Goal: Task Accomplishment & Management: Manage account settings

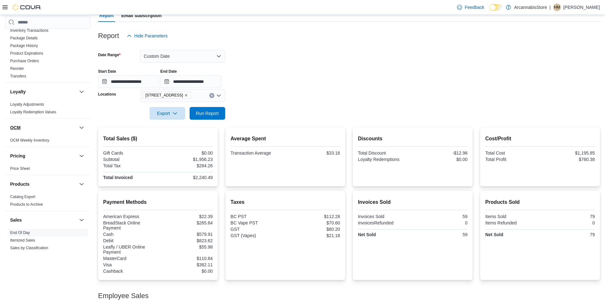
scroll to position [101, 0]
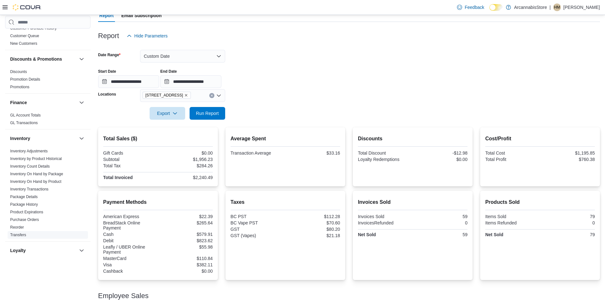
click at [22, 234] on link "Transfers" at bounding box center [18, 235] width 16 height 4
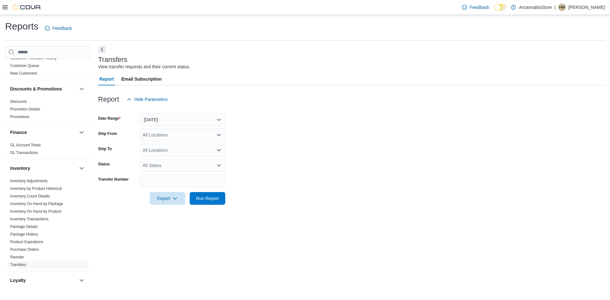
click at [4, 6] on icon at bounding box center [5, 7] width 5 height 5
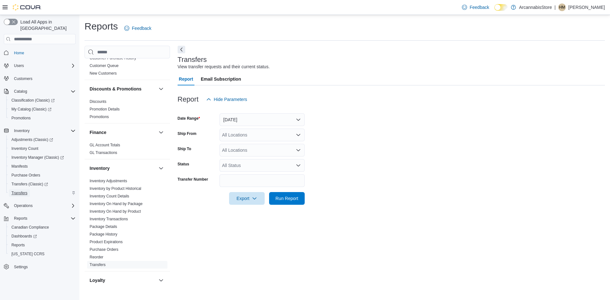
click at [23, 191] on span "Transfers" at bounding box center [19, 193] width 16 height 5
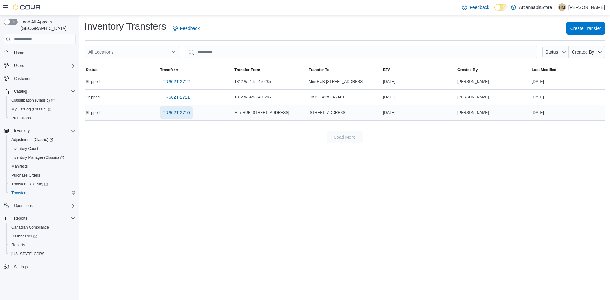
click at [183, 111] on span "TR602T-2710" at bounding box center [176, 113] width 27 height 6
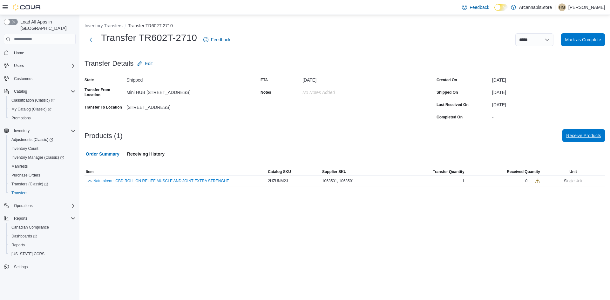
click at [581, 137] on span "Receive Products" at bounding box center [583, 135] width 35 height 6
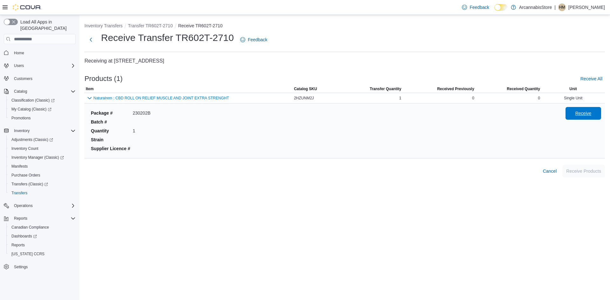
click at [584, 112] on span "Receive" at bounding box center [583, 113] width 16 height 6
click at [584, 166] on span "Receive Products" at bounding box center [583, 170] width 35 height 13
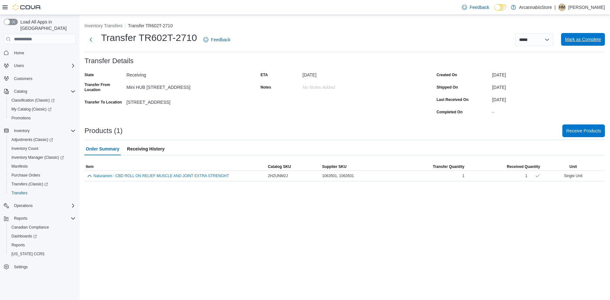
click at [585, 42] on span "Mark as Complete" at bounding box center [583, 39] width 36 height 6
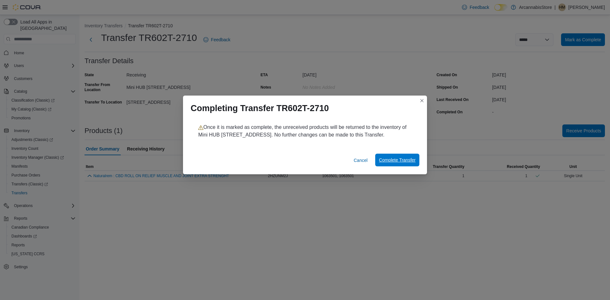
click at [410, 163] on span "Complete Transfer" at bounding box center [397, 160] width 37 height 6
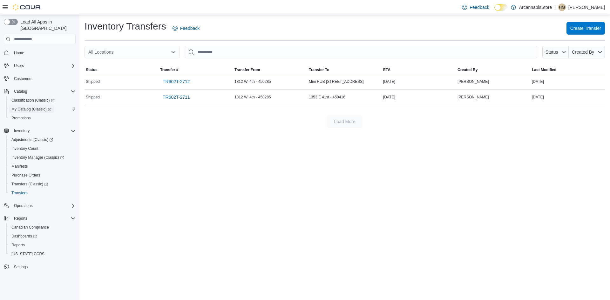
click at [31, 107] on span "My Catalog (Classic)" at bounding box center [31, 109] width 40 height 5
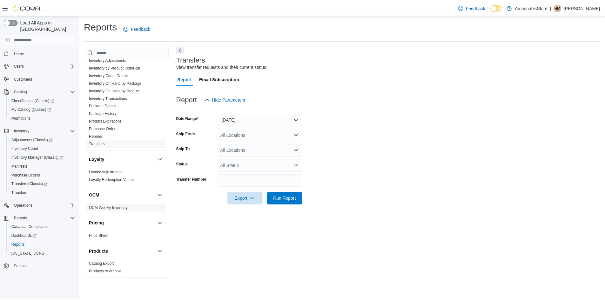
scroll to position [349, 0]
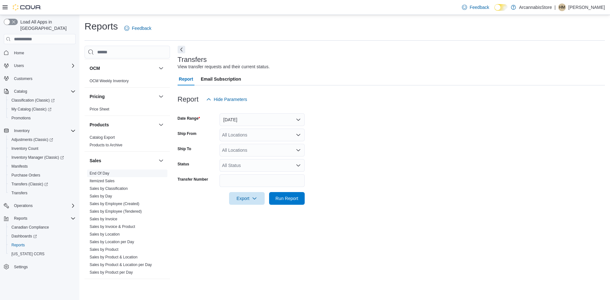
click at [105, 173] on link "End Of Day" at bounding box center [100, 173] width 20 height 4
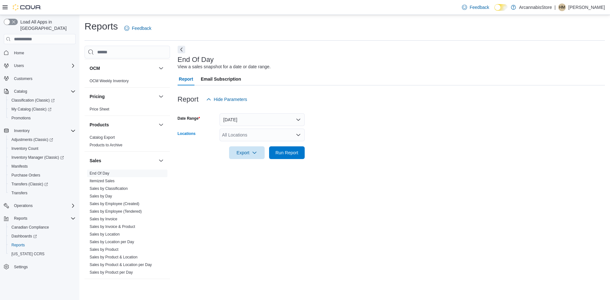
click at [239, 138] on div "All Locations" at bounding box center [261, 135] width 85 height 13
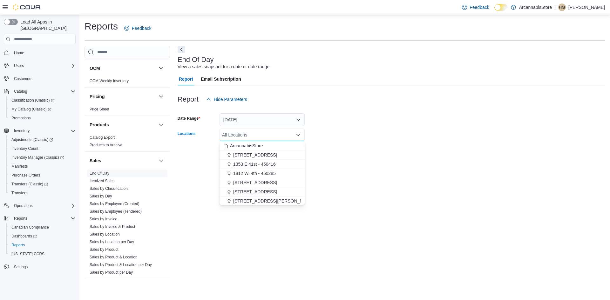
click at [248, 193] on span "[STREET_ADDRESS]" at bounding box center [255, 192] width 44 height 6
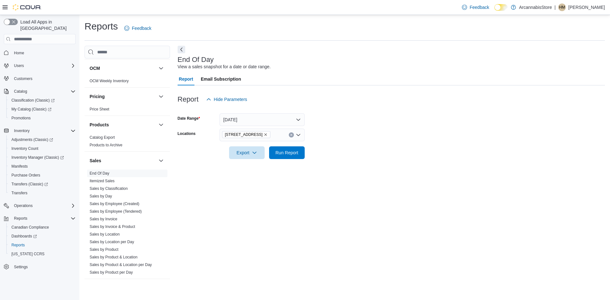
drag, startPoint x: 378, startPoint y: 163, endPoint x: 339, endPoint y: 154, distance: 39.7
click at [375, 163] on div at bounding box center [390, 163] width 427 height 8
click at [291, 153] on span "Run Report" at bounding box center [286, 152] width 23 height 6
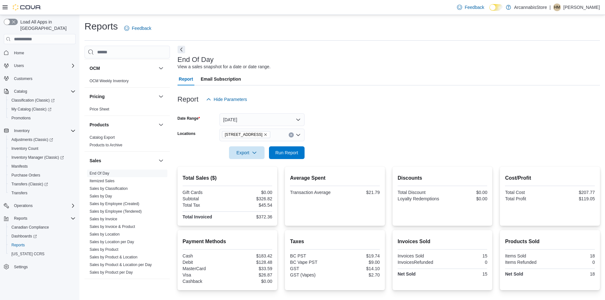
click at [267, 133] on icon "Remove 2267 Kingsway - 450548 from selection in this group" at bounding box center [266, 135] width 4 height 4
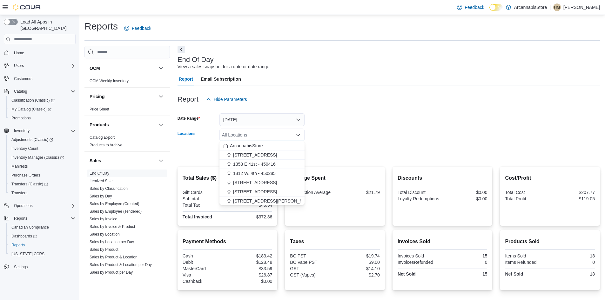
click at [270, 133] on div "All Locations" at bounding box center [261, 135] width 85 height 13
click at [251, 190] on span "Mini HUB [STREET_ADDRESS]" at bounding box center [265, 191] width 64 height 6
drag, startPoint x: 358, startPoint y: 157, endPoint x: 316, endPoint y: 148, distance: 42.8
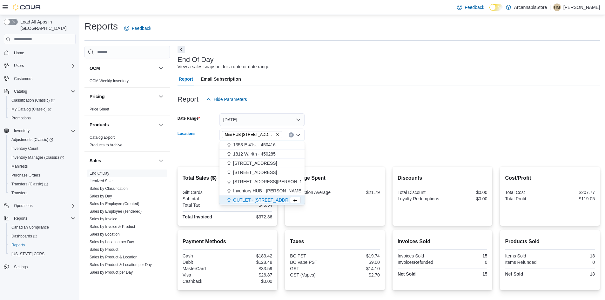
click at [351, 157] on form "Date Range Today Locations Mini HUB 6528 Victoria Dr - 450239 Combo box. Select…" at bounding box center [388, 132] width 422 height 53
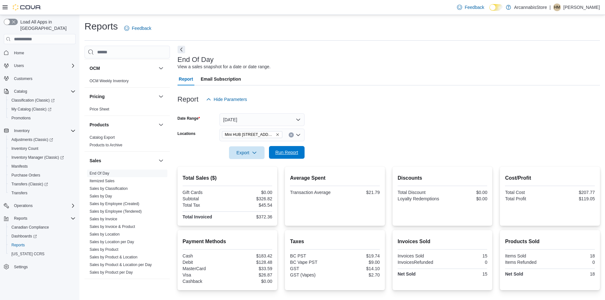
click at [287, 153] on span "Run Report" at bounding box center [286, 152] width 23 height 6
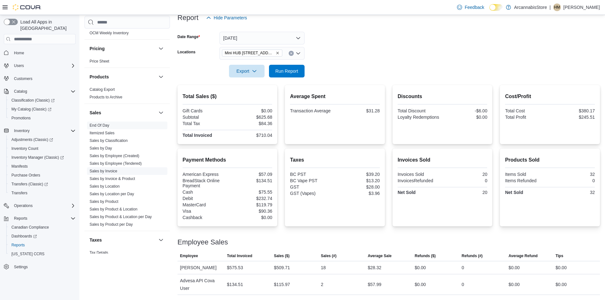
scroll to position [387, 0]
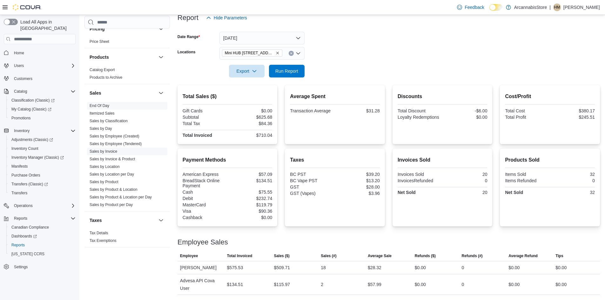
click at [103, 151] on link "Sales by Invoice" at bounding box center [104, 151] width 28 height 4
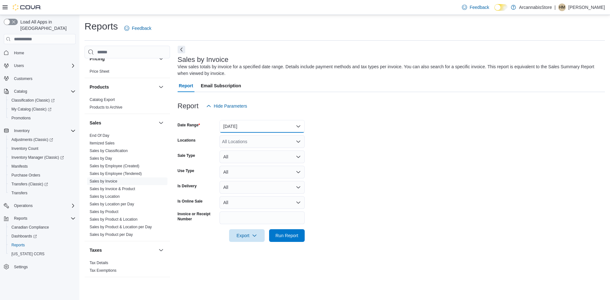
click at [244, 123] on button "Yesterday" at bounding box center [261, 126] width 85 height 13
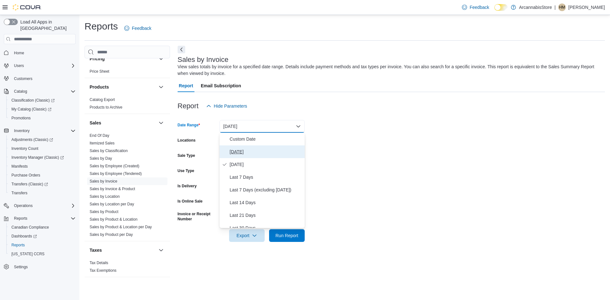
click at [236, 153] on span "Today" at bounding box center [266, 152] width 72 height 8
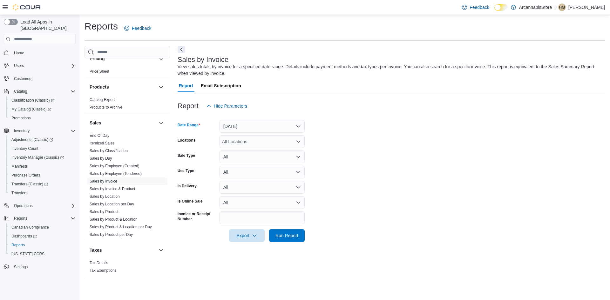
click at [231, 139] on div "All Locations" at bounding box center [261, 141] width 85 height 13
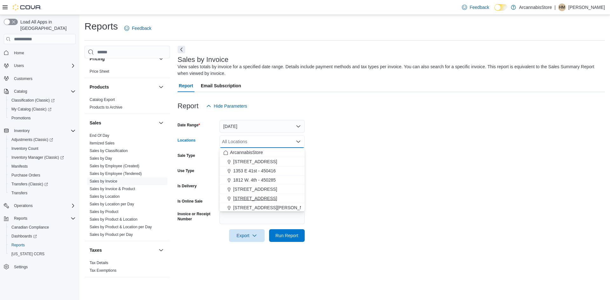
click at [245, 200] on span "[STREET_ADDRESS]" at bounding box center [255, 198] width 44 height 6
drag, startPoint x: 358, startPoint y: 160, endPoint x: 333, endPoint y: 165, distance: 25.2
click at [341, 164] on form "Date Range Today Locations 2267 Kingsway - 450548 Combo box. Selected. 2267 Kin…" at bounding box center [390, 177] width 427 height 130
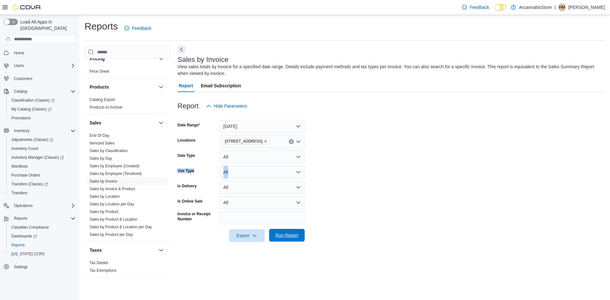
click at [289, 239] on span "Run Report" at bounding box center [287, 235] width 28 height 13
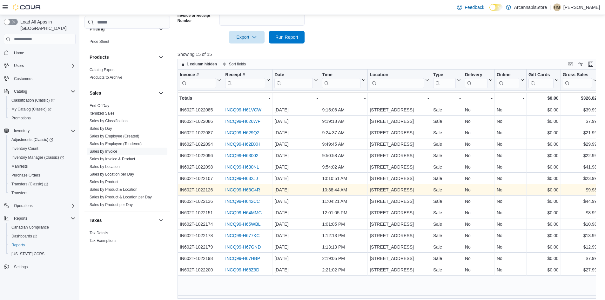
scroll to position [202, 0]
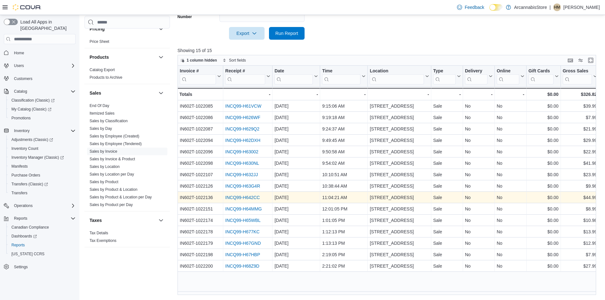
click at [252, 200] on div "INCQ99-H642CC" at bounding box center [247, 198] width 45 height 8
click at [249, 198] on link "INCQ99-H642CC" at bounding box center [242, 197] width 35 height 5
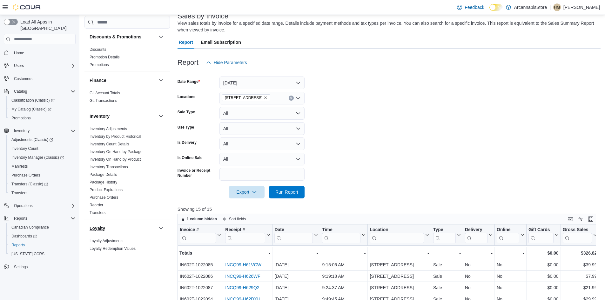
scroll to position [101, 0]
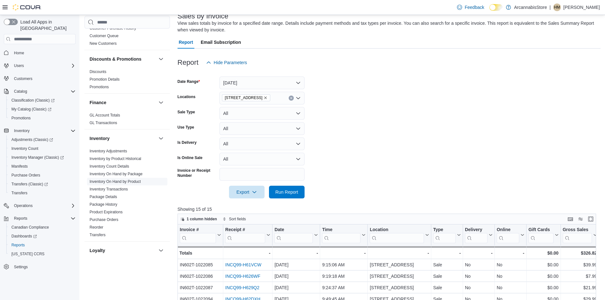
click at [126, 185] on span "Inventory On Hand by Product" at bounding box center [127, 182] width 80 height 8
click at [128, 179] on span "Inventory On Hand by Product" at bounding box center [115, 181] width 51 height 5
click at [131, 180] on link "Inventory On Hand by Product" at bounding box center [115, 181] width 51 height 4
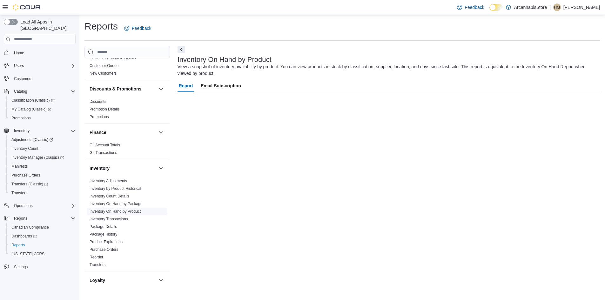
click at [131, 180] on span "Inventory Adjustments" at bounding box center [127, 181] width 80 height 8
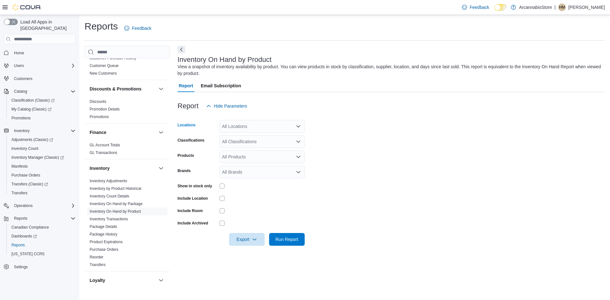
click at [244, 131] on div "All Locations" at bounding box center [261, 126] width 85 height 13
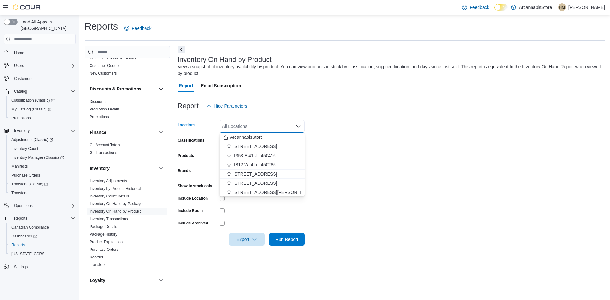
click at [254, 183] on span "[STREET_ADDRESS]" at bounding box center [255, 183] width 44 height 6
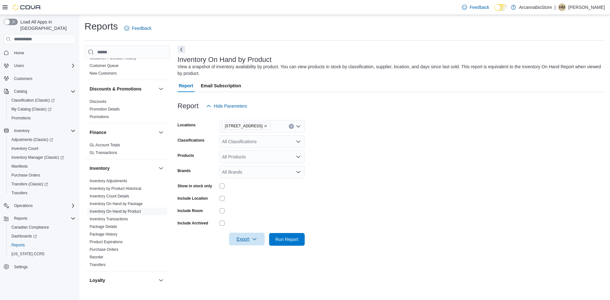
click at [246, 238] on span "Export" at bounding box center [247, 239] width 28 height 13
click at [244, 252] on span "Export to Excel" at bounding box center [247, 252] width 29 height 5
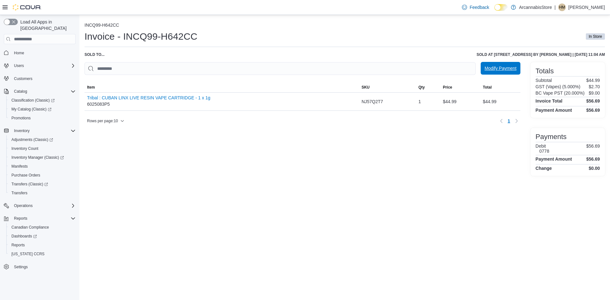
click at [494, 71] on span "Modify Payment" at bounding box center [500, 68] width 32 height 6
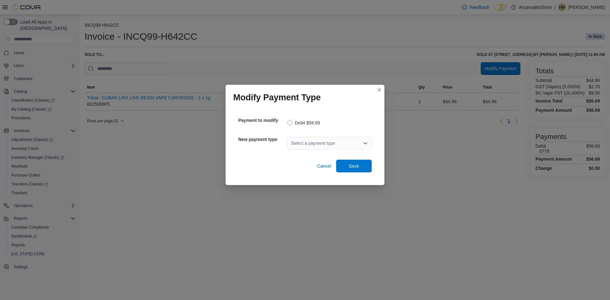
click at [302, 141] on div "Select a payment type" at bounding box center [329, 143] width 84 height 13
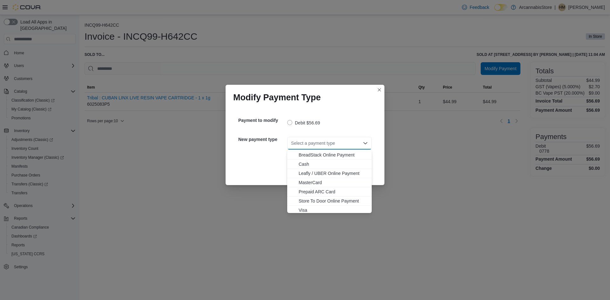
scroll to position [10, 0]
click at [308, 210] on span "Visa" at bounding box center [332, 208] width 69 height 6
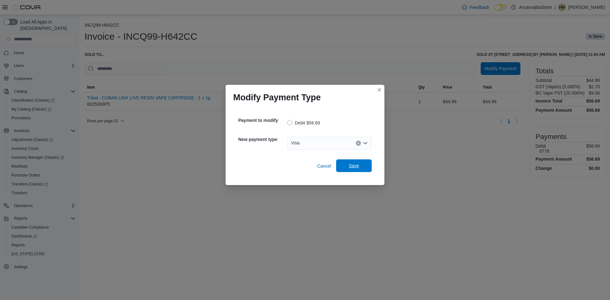
click at [346, 164] on span "Save" at bounding box center [354, 165] width 28 height 13
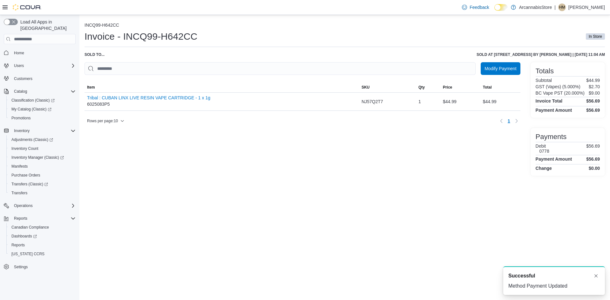
scroll to position [0, 0]
